Goal: Information Seeking & Learning: Learn about a topic

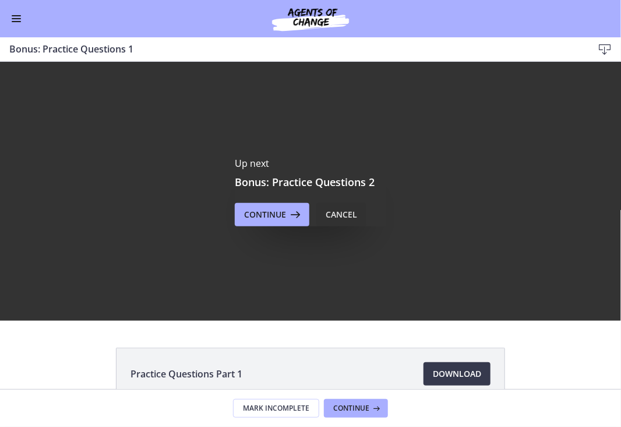
click at [338, 213] on div "Cancel" at bounding box center [341, 214] width 31 height 14
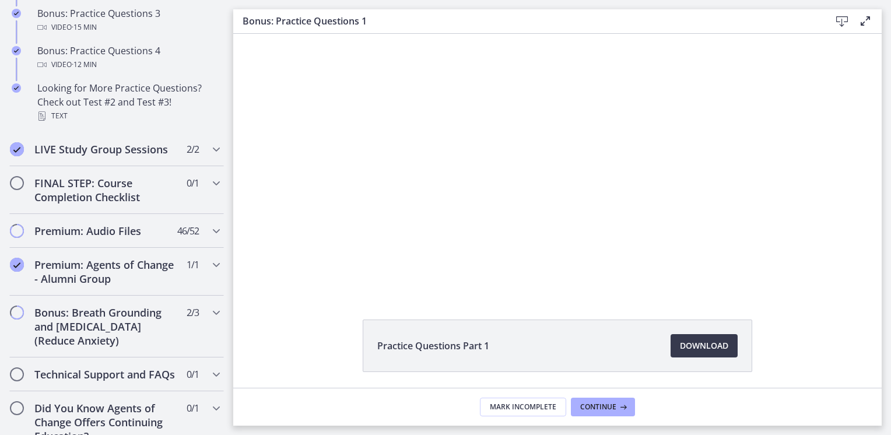
scroll to position [882, 0]
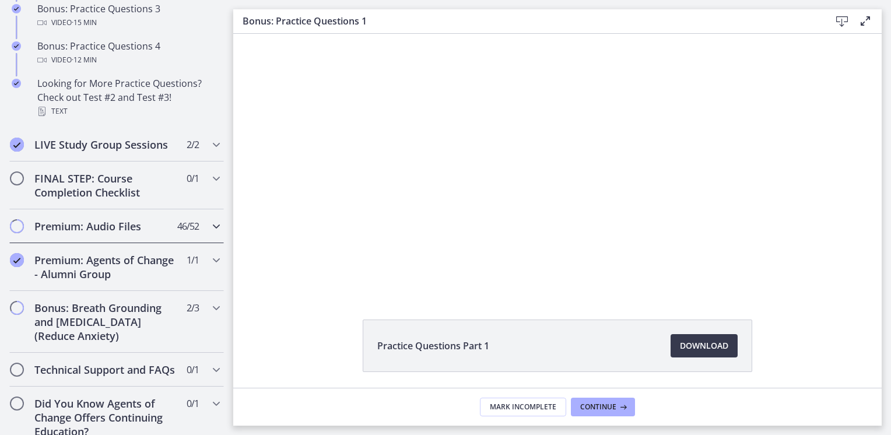
click at [17, 232] on span "Chapters" at bounding box center [17, 226] width 12 height 12
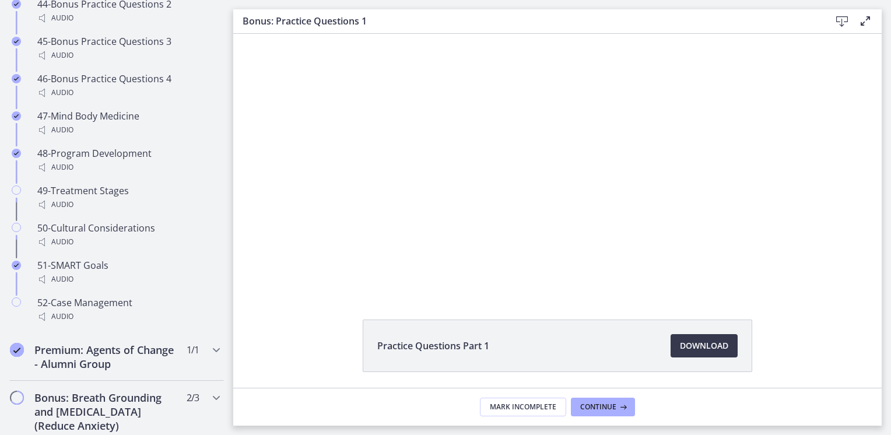
scroll to position [2441, 0]
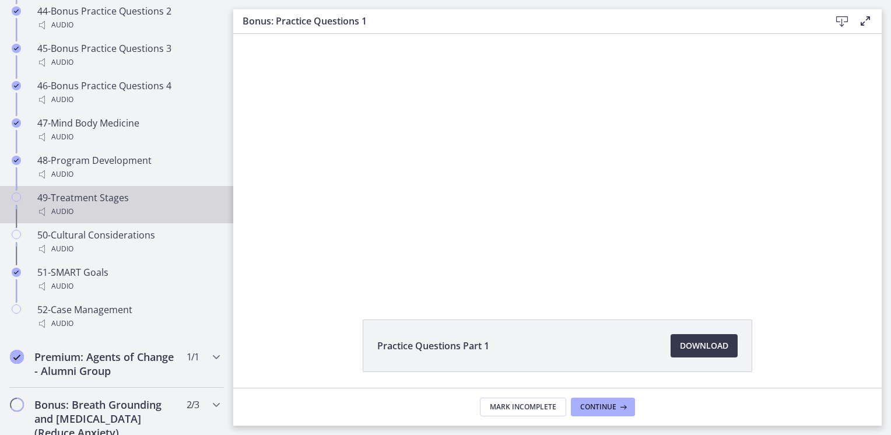
click at [19, 202] on icon "Chapters" at bounding box center [16, 196] width 9 height 9
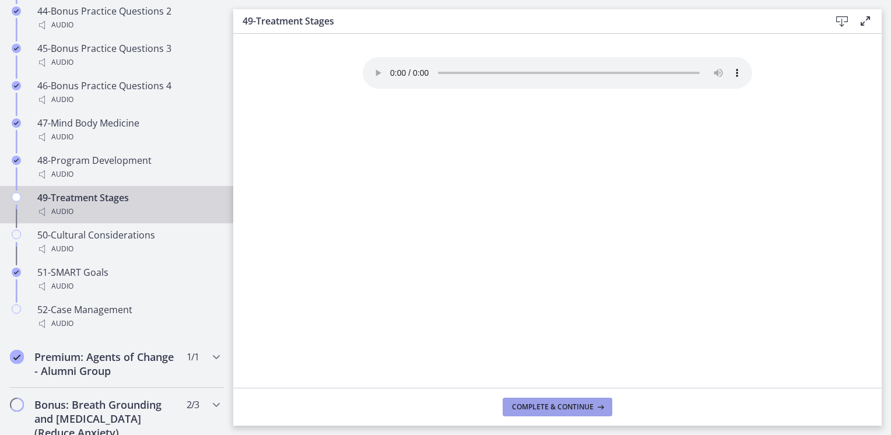
click at [557, 408] on span "Complete & continue" at bounding box center [553, 406] width 82 height 9
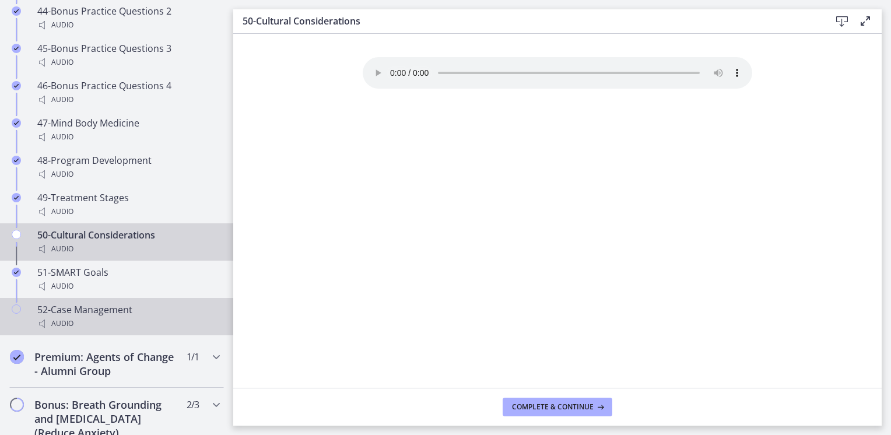
click at [15, 314] on icon "Chapters" at bounding box center [16, 308] width 9 height 9
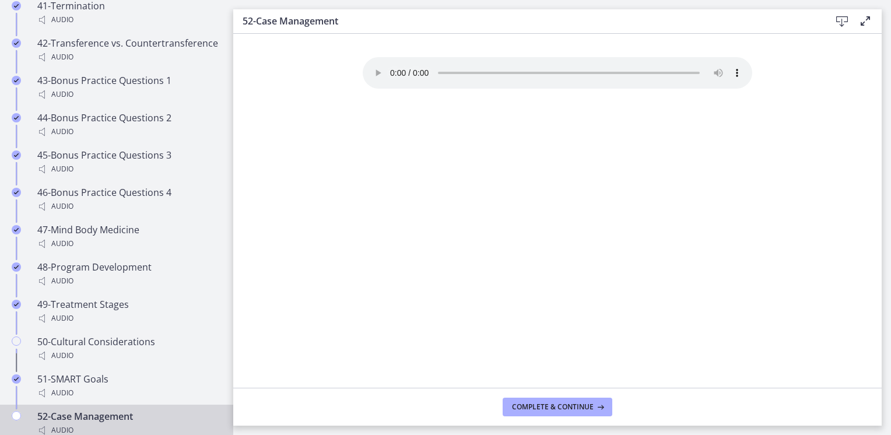
scroll to position [2303, 0]
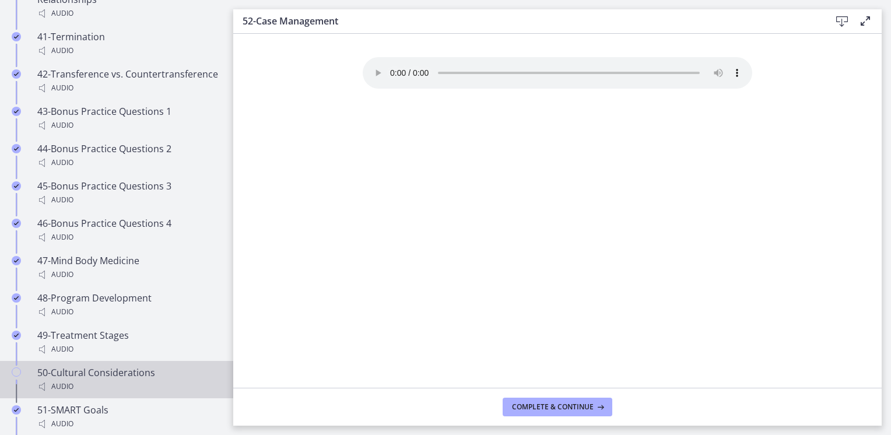
click at [15, 377] on icon "Chapters" at bounding box center [16, 371] width 9 height 9
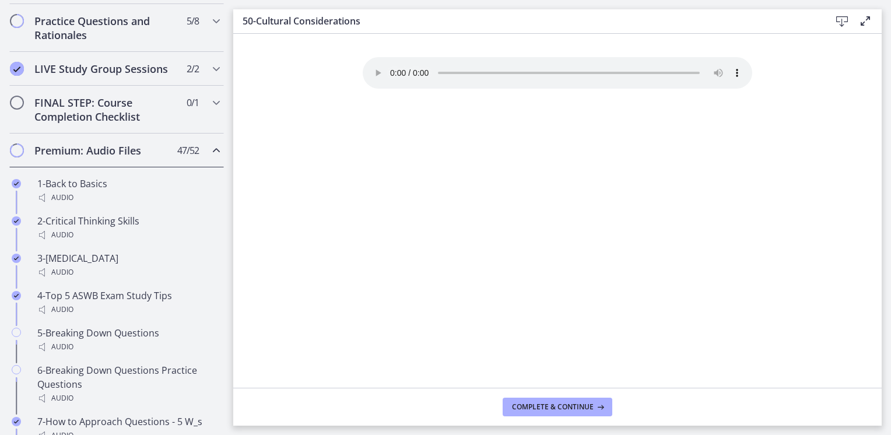
scroll to position [595, 0]
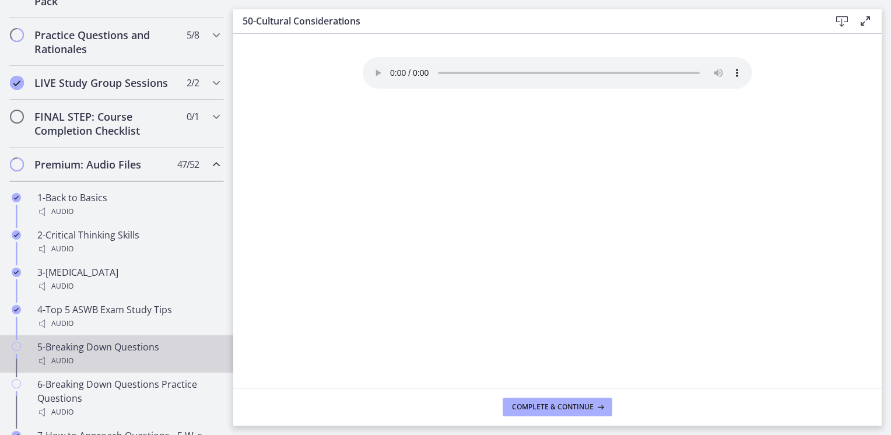
click at [16, 351] on icon "Chapters" at bounding box center [16, 346] width 9 height 9
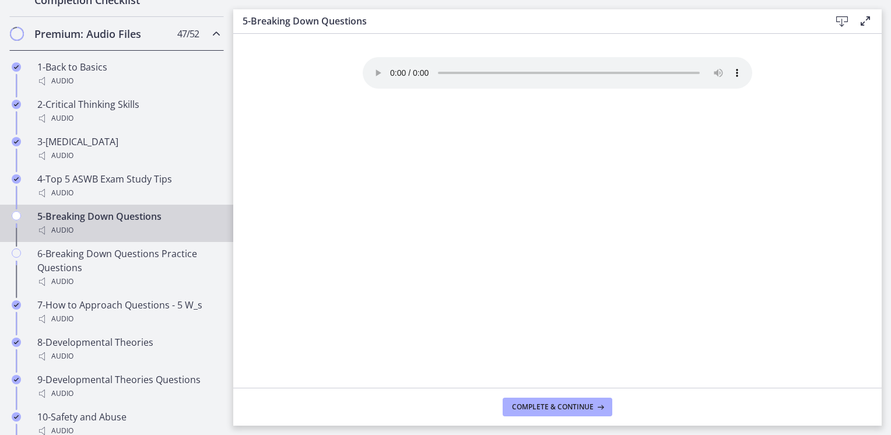
scroll to position [729, 0]
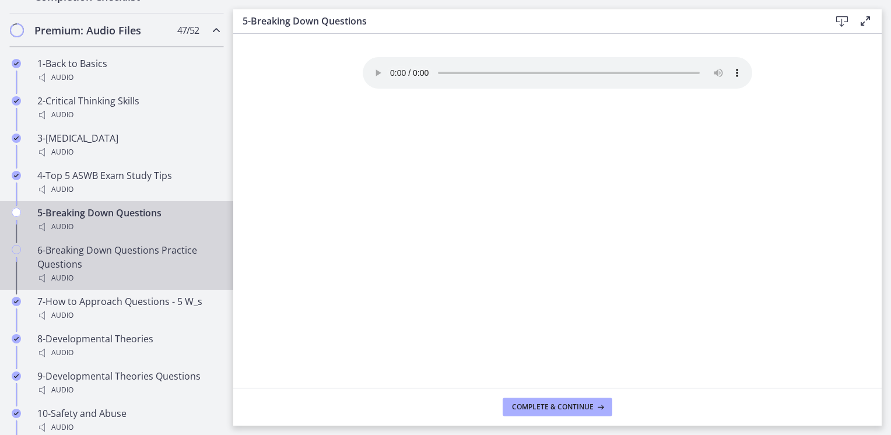
click at [19, 254] on icon "Chapters" at bounding box center [16, 249] width 9 height 9
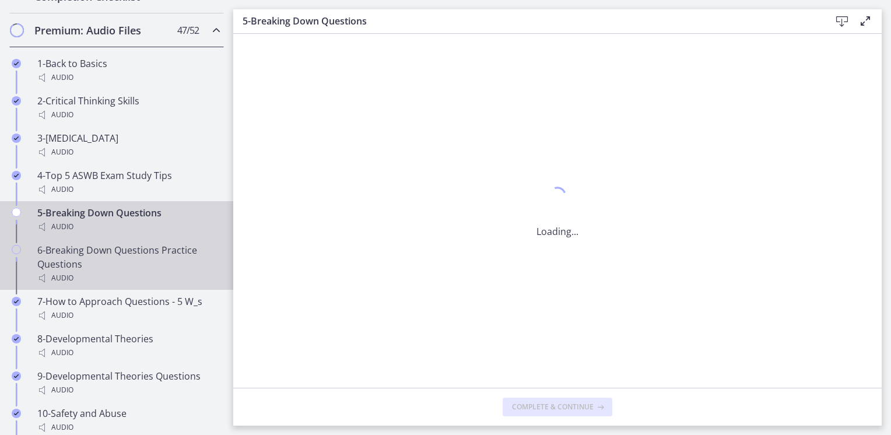
click at [19, 254] on icon "Chapters" at bounding box center [16, 249] width 9 height 9
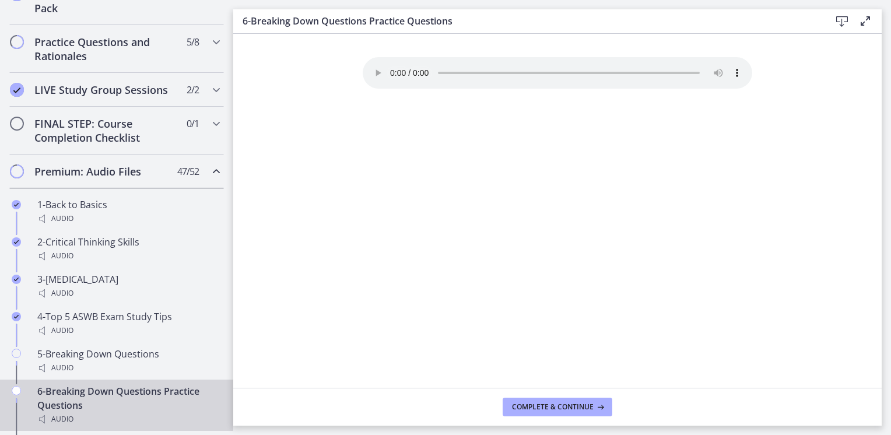
scroll to position [574, 0]
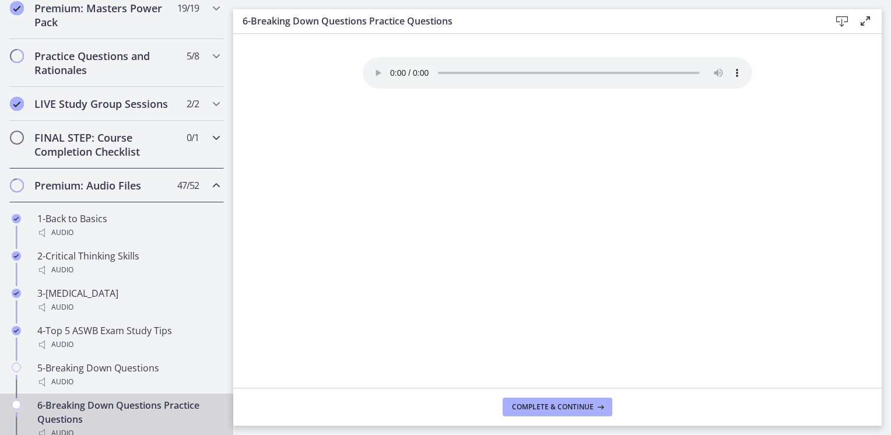
click at [22, 143] on span "Chapters" at bounding box center [17, 138] width 14 height 14
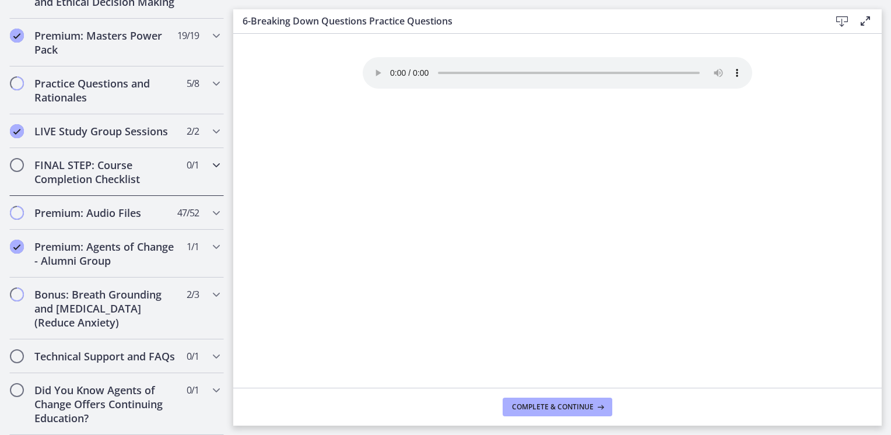
scroll to position [570, 0]
click at [22, 148] on div "FINAL STEP: Course Completion Checklist 0 / 1 Completed" at bounding box center [116, 172] width 214 height 48
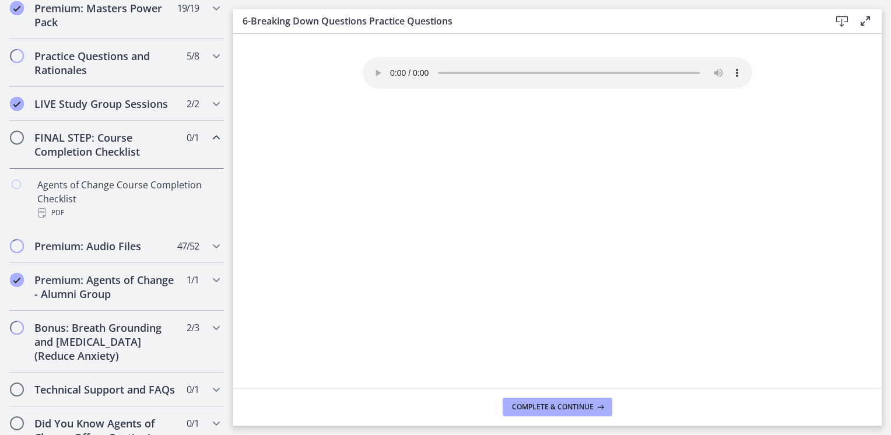
click at [16, 143] on span "Chapters" at bounding box center [17, 138] width 12 height 12
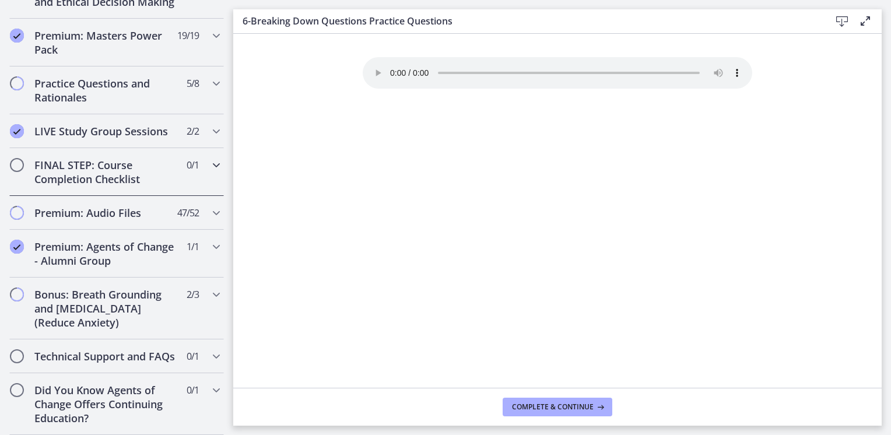
click at [16, 159] on span "Chapters" at bounding box center [17, 165] width 12 height 12
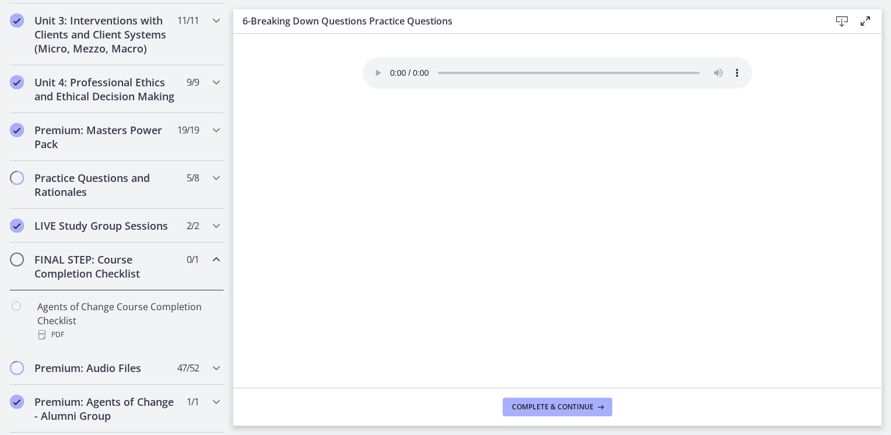
scroll to position [449, 0]
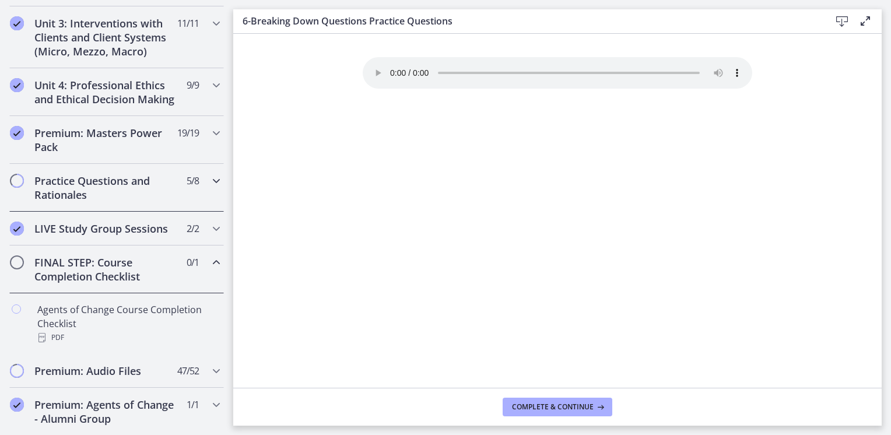
click at [16, 187] on span "Chapters" at bounding box center [17, 181] width 12 height 12
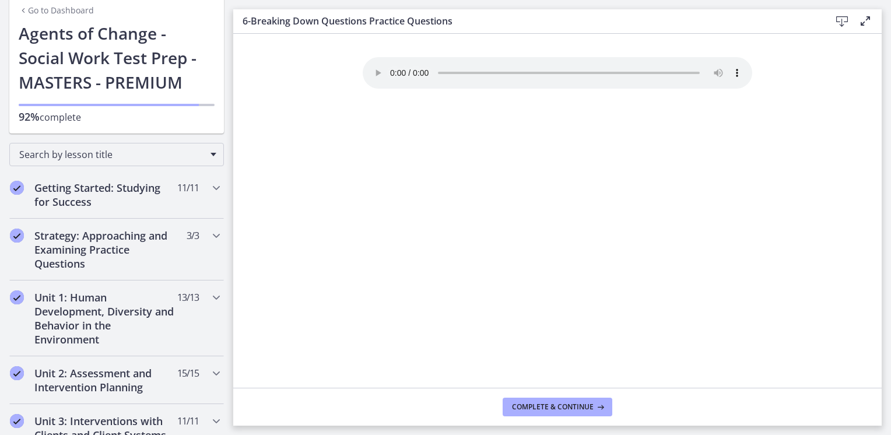
scroll to position [14, 0]
